Goal: Transaction & Acquisition: Purchase product/service

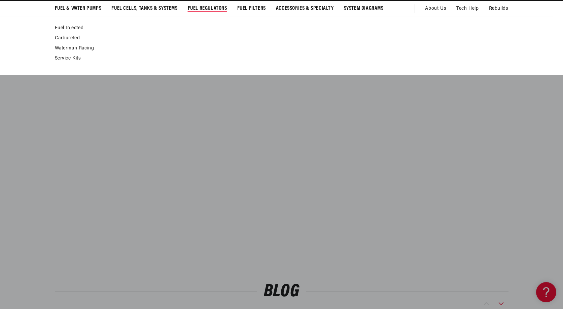
click at [73, 39] on link "Carbureted" at bounding box center [278, 38] width 447 height 6
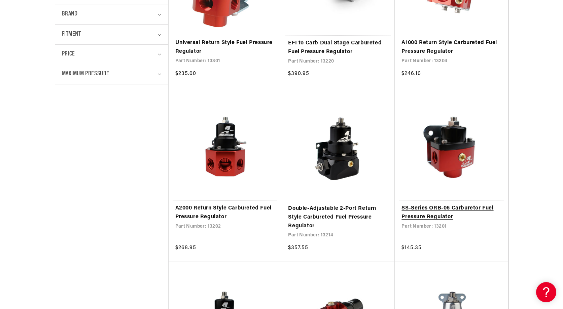
scroll to position [263, 0]
click at [420, 214] on link "SS-Series ORB-06 Carburetor Fuel Pressure Regulator" at bounding box center [451, 212] width 100 height 17
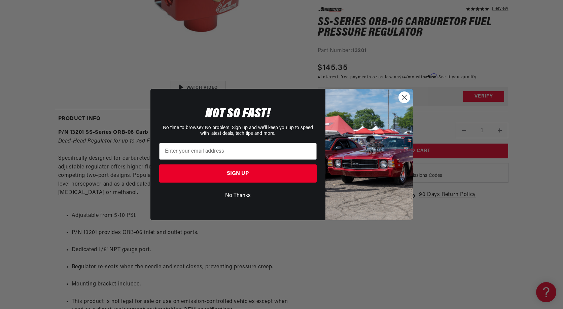
scroll to position [0, 403]
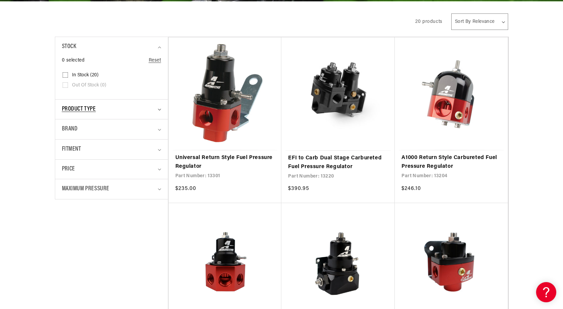
scroll to position [156, 0]
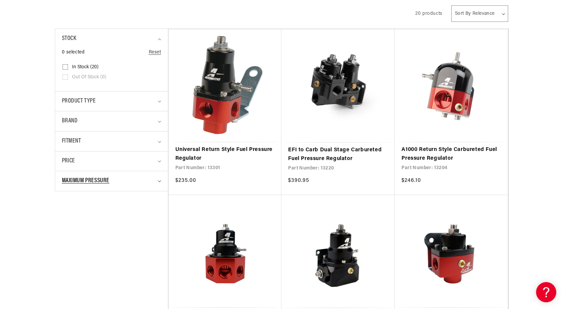
click at [148, 175] on summary "Maximum Pressure" at bounding box center [111, 181] width 99 height 20
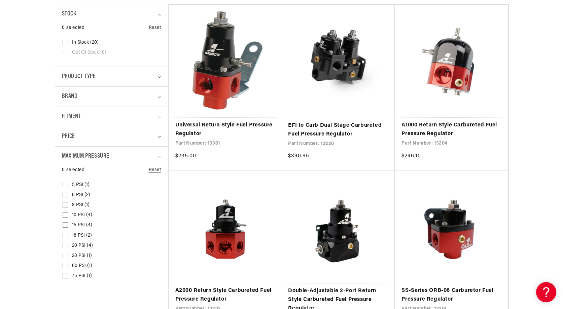
scroll to position [0, 427]
click at [66, 194] on input "8 PSI (2) 8 PSI (2 products)" at bounding box center [65, 195] width 5 height 5
checkbox input "true"
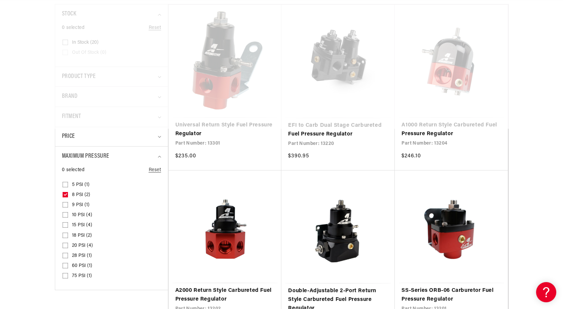
click at [64, 184] on input "5 PSI (1) 5 PSI (1 product)" at bounding box center [65, 185] width 5 height 5
checkbox input "true"
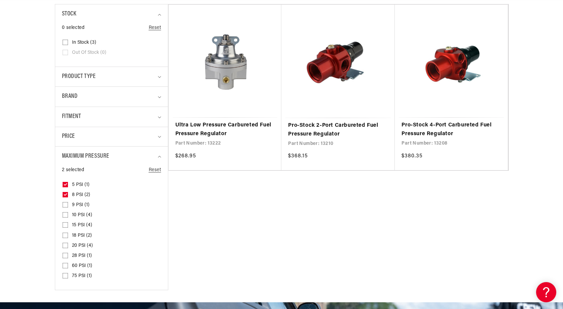
click at [65, 208] on input "9 PSI (1) 9 PSI (1 product)" at bounding box center [65, 206] width 5 height 5
checkbox input "true"
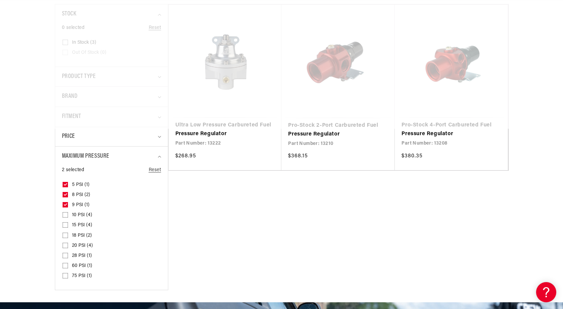
click at [65, 215] on input "10 PSI (4) 10 PSI (4 products)" at bounding box center [65, 216] width 5 height 5
checkbox input "true"
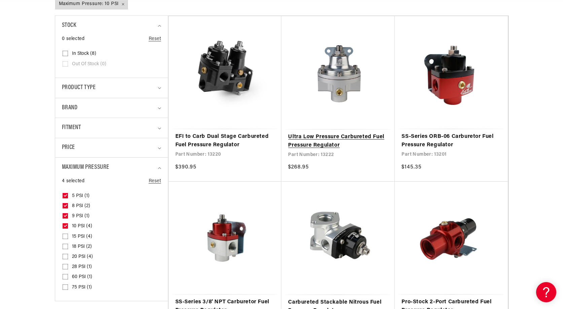
scroll to position [0, 853]
click at [342, 146] on link "Ultra Low Pressure Carbureted Fuel Pressure Regulator" at bounding box center [338, 141] width 100 height 17
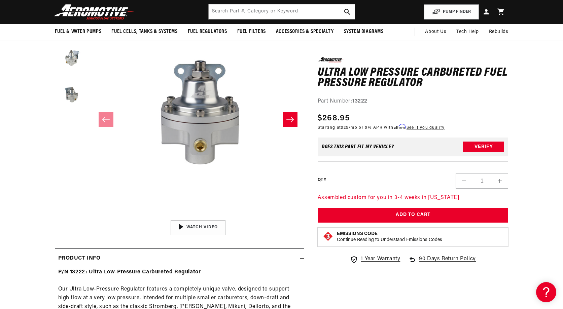
click at [293, 122] on icon "Slide right" at bounding box center [290, 119] width 8 height 7
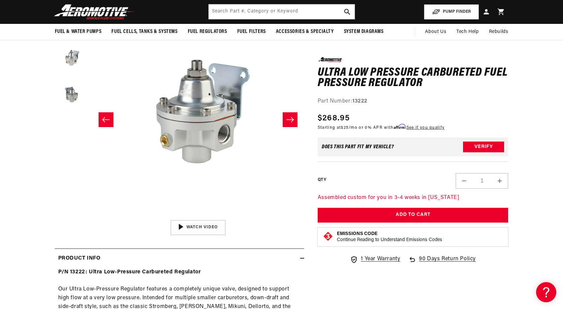
click at [293, 122] on icon "Slide right" at bounding box center [290, 119] width 8 height 7
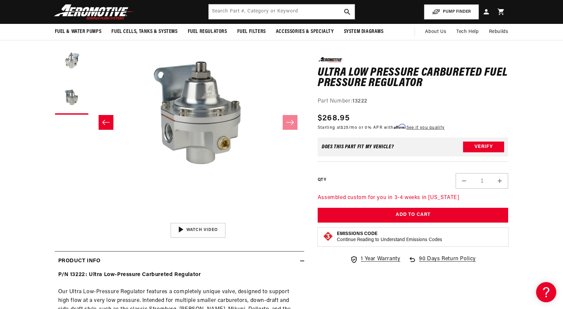
scroll to position [0, 425]
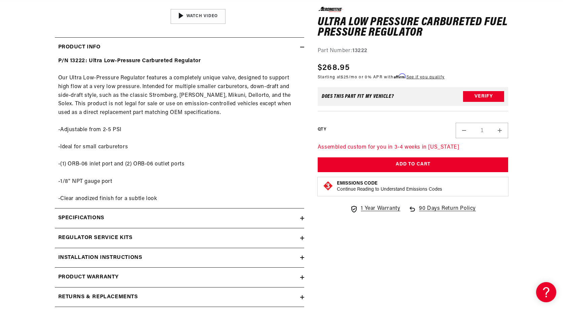
click at [275, 215] on div "Specifications" at bounding box center [177, 218] width 245 height 9
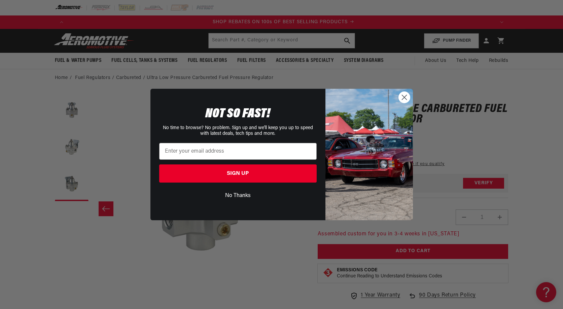
scroll to position [0, 853]
click at [408, 96] on circle "Close dialog" at bounding box center [403, 97] width 11 height 11
